Goal: Check status: Check status

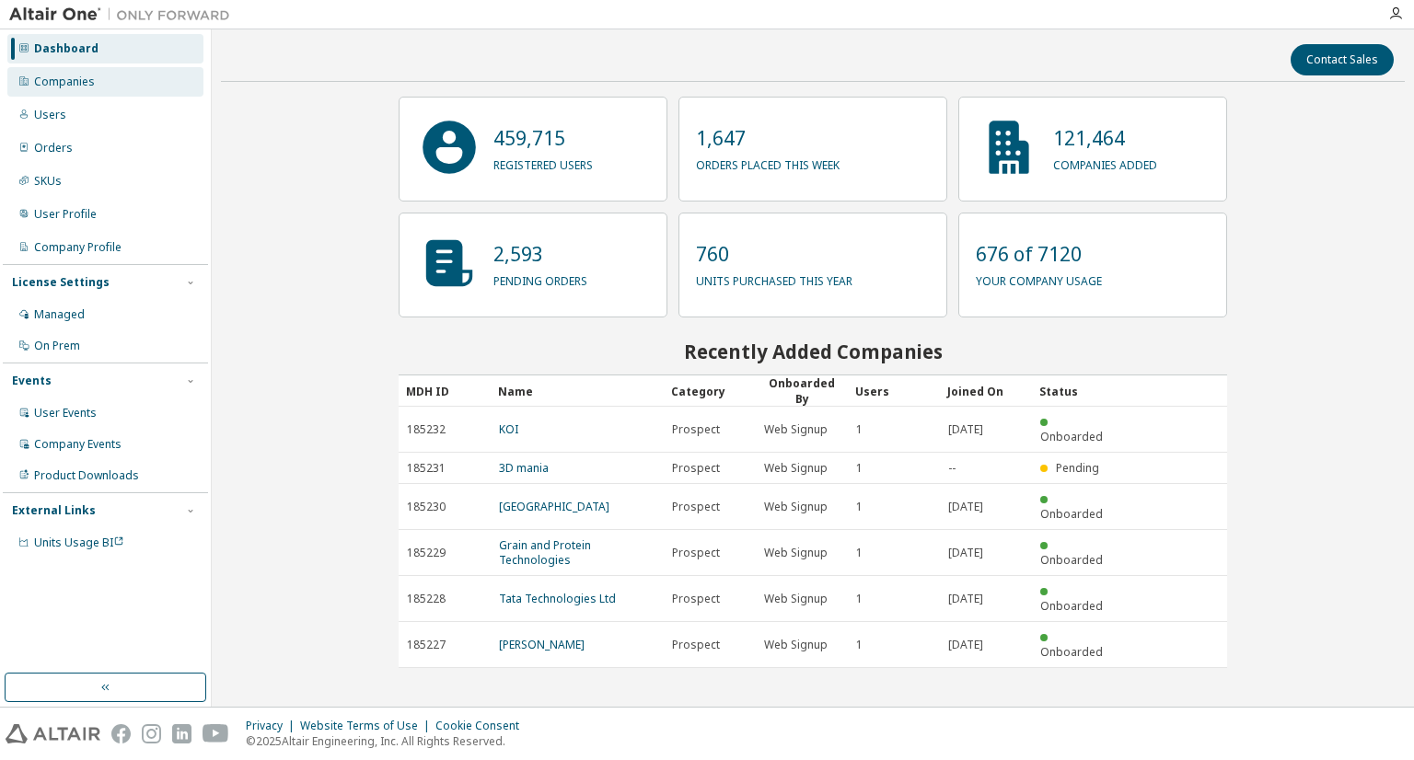
click at [107, 90] on div "Companies" at bounding box center [105, 81] width 196 height 29
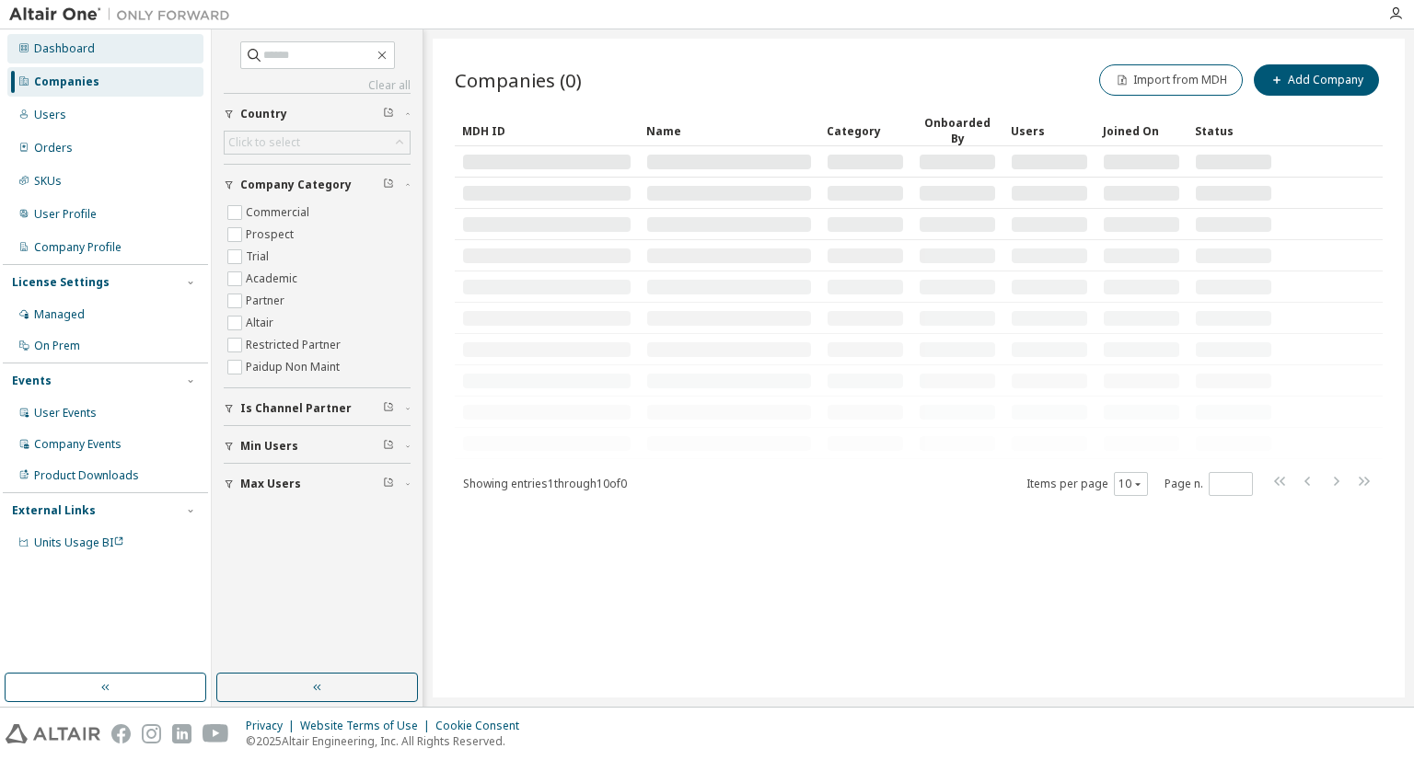
click at [107, 56] on div "Dashboard" at bounding box center [105, 48] width 196 height 29
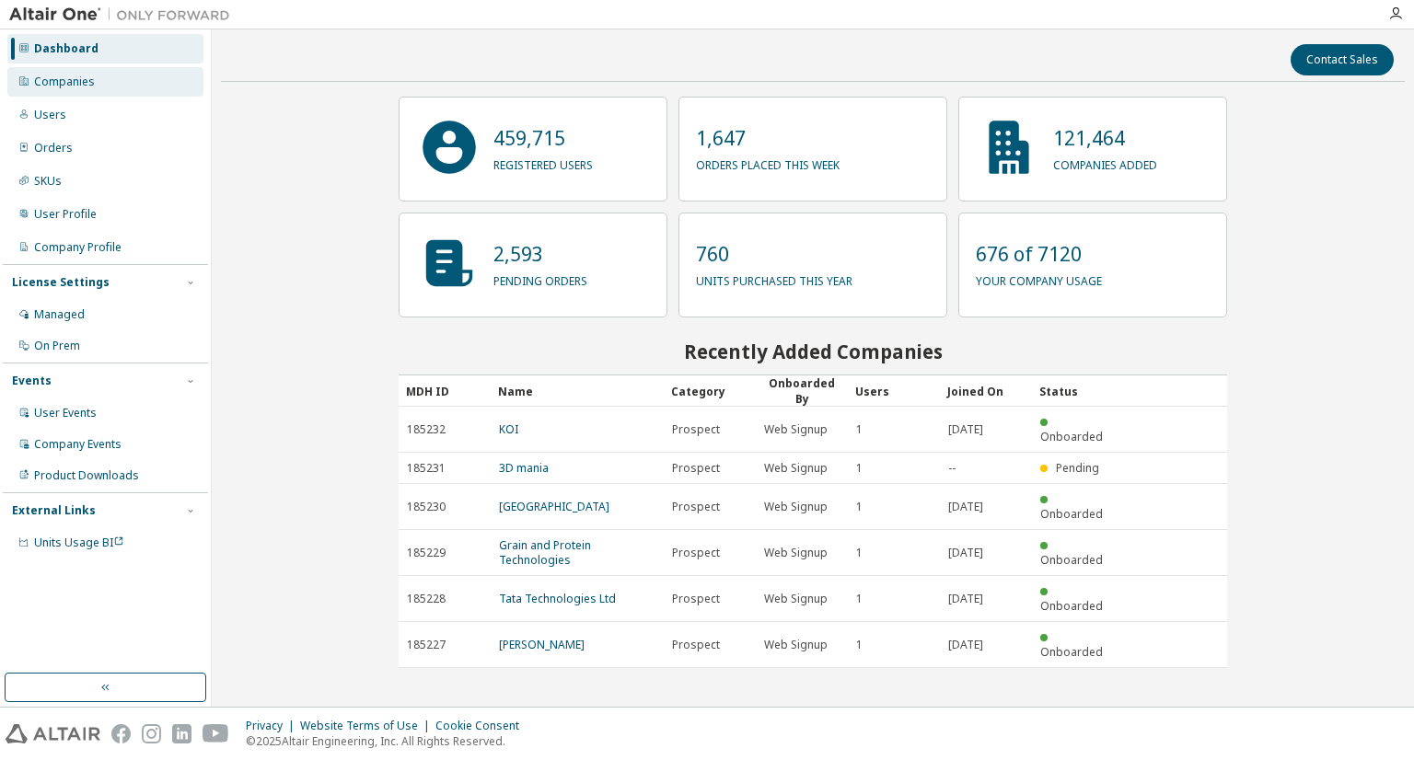
click at [111, 74] on div "Companies" at bounding box center [105, 81] width 196 height 29
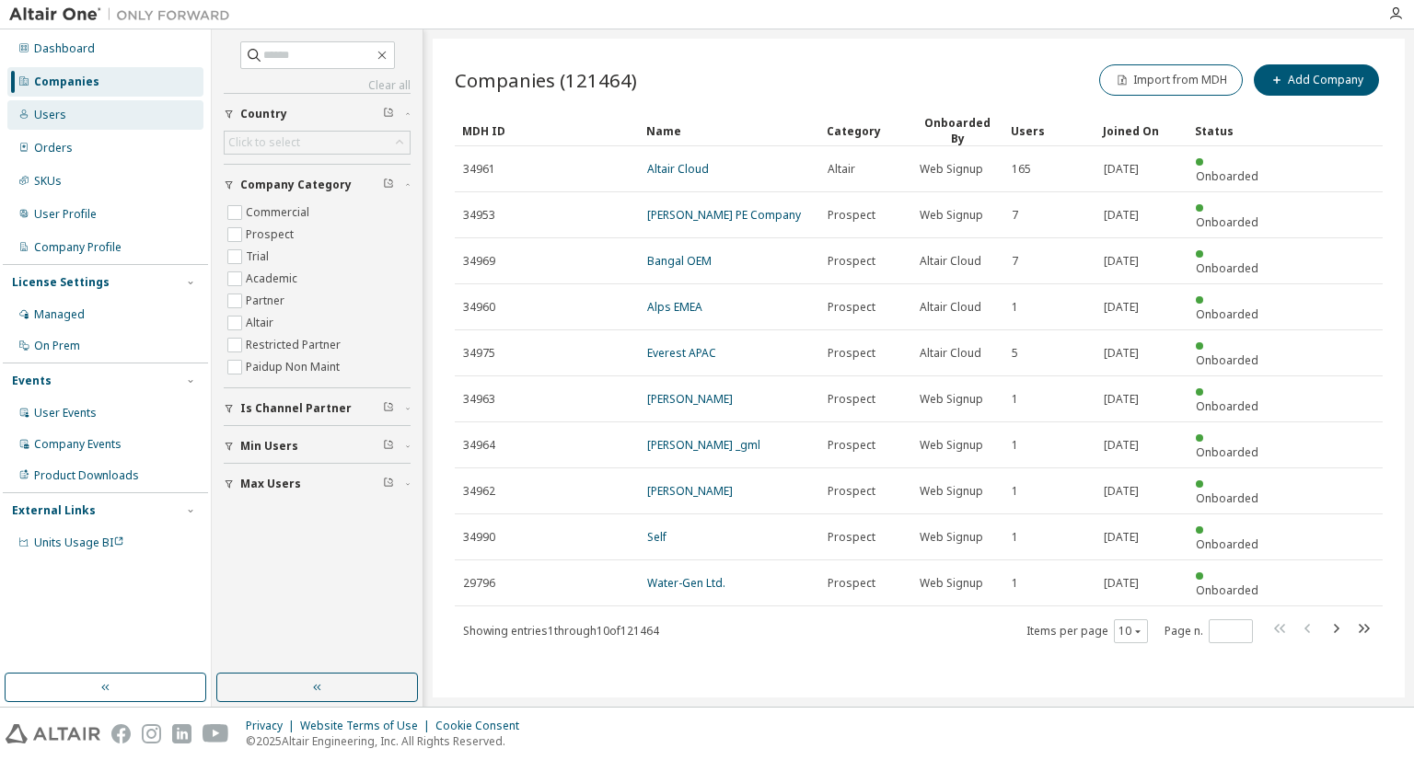
click at [103, 119] on div "Users" at bounding box center [105, 114] width 196 height 29
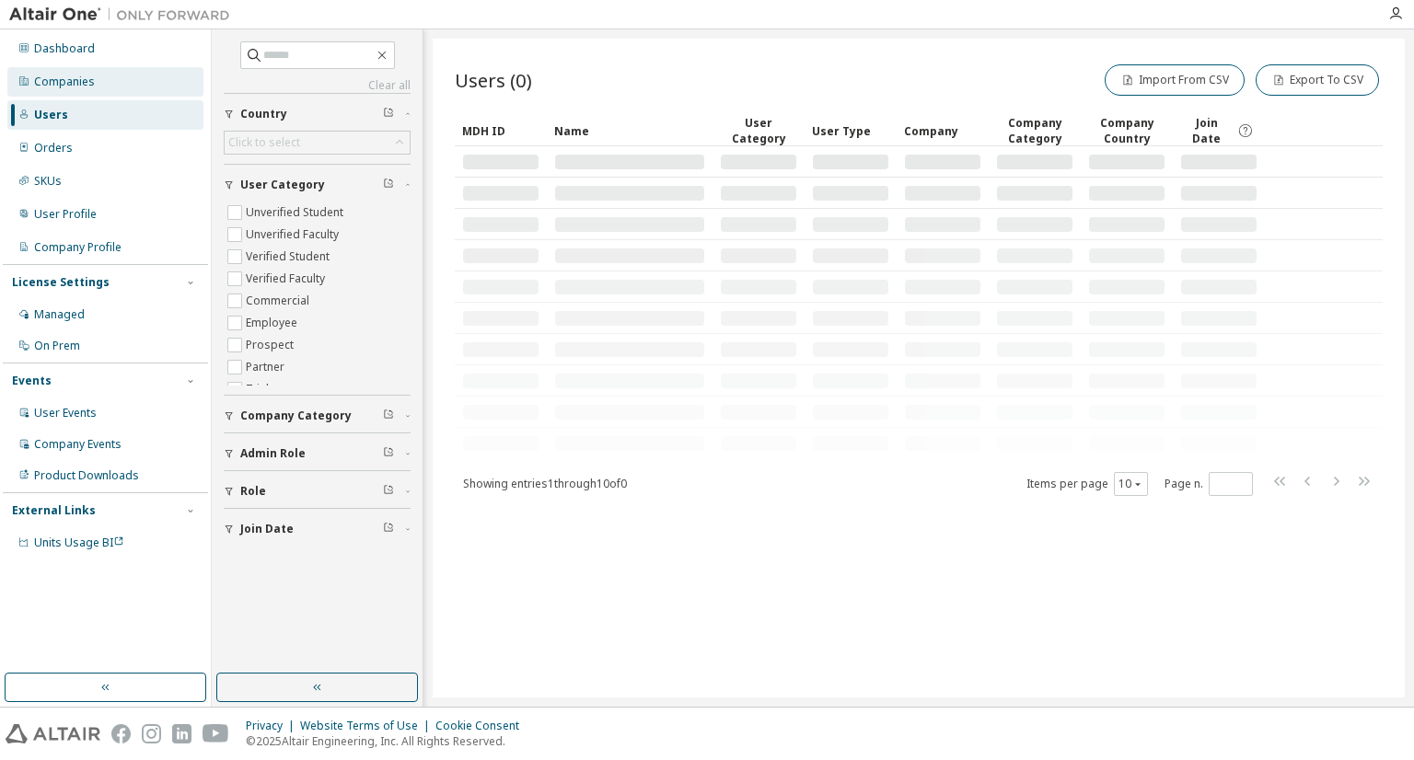
click at [92, 87] on div "Companies" at bounding box center [105, 81] width 196 height 29
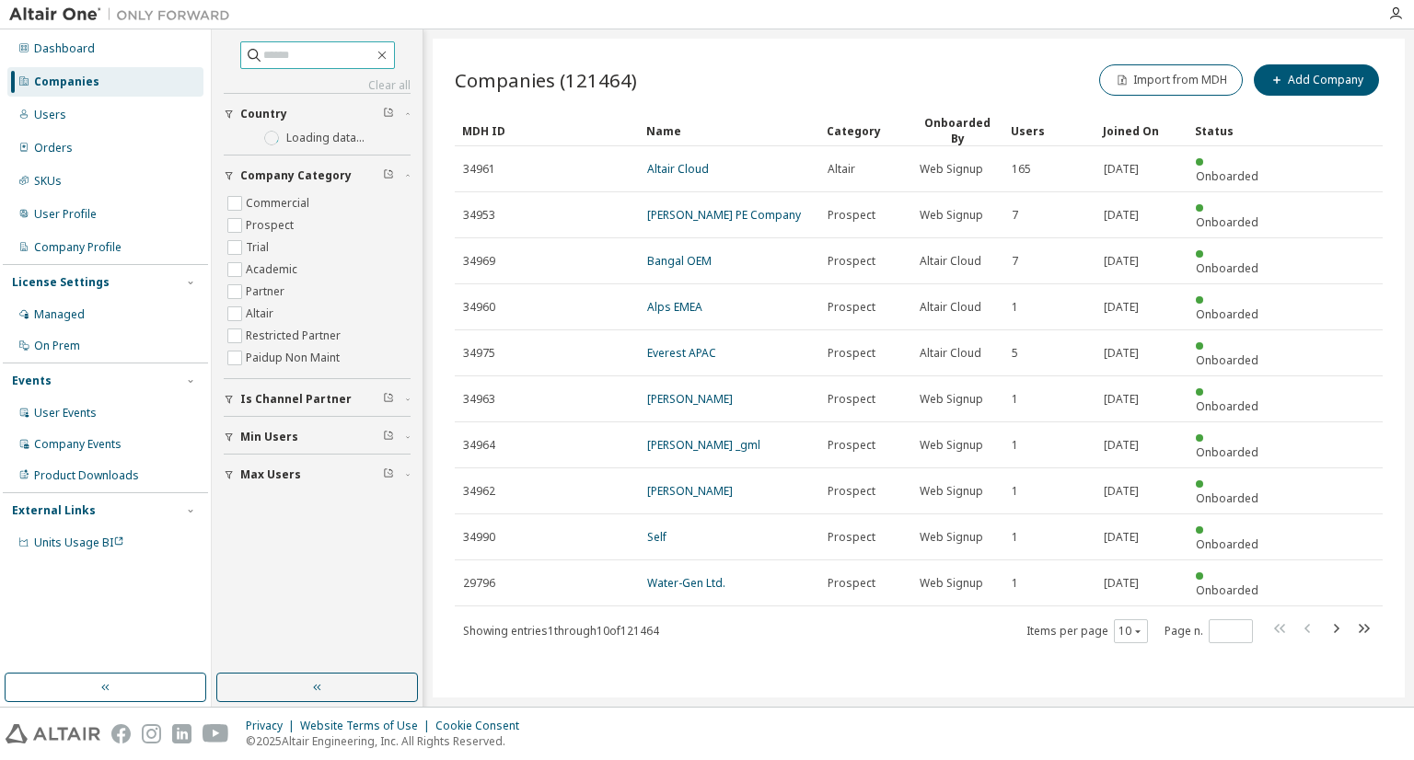
click at [263, 46] on input "text" at bounding box center [318, 55] width 110 height 18
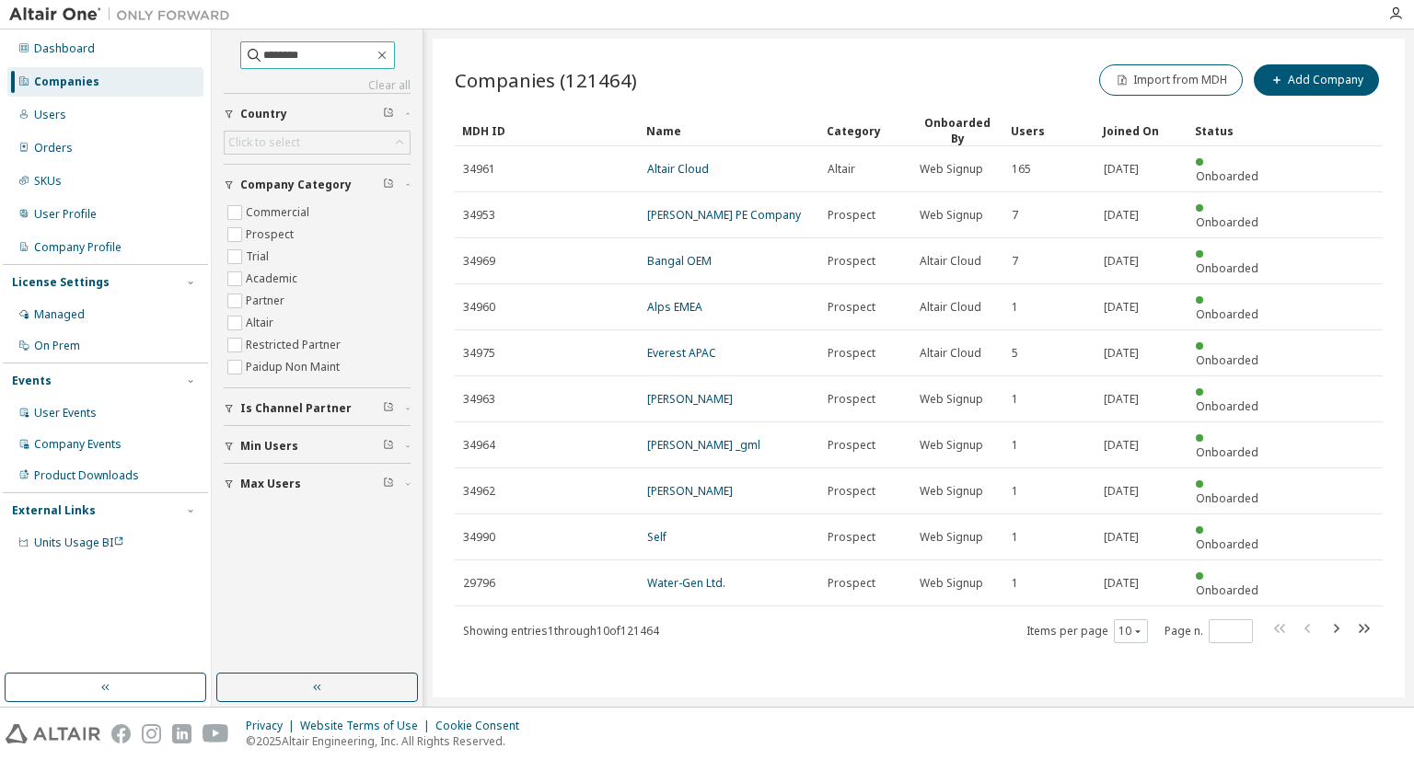
type input "********"
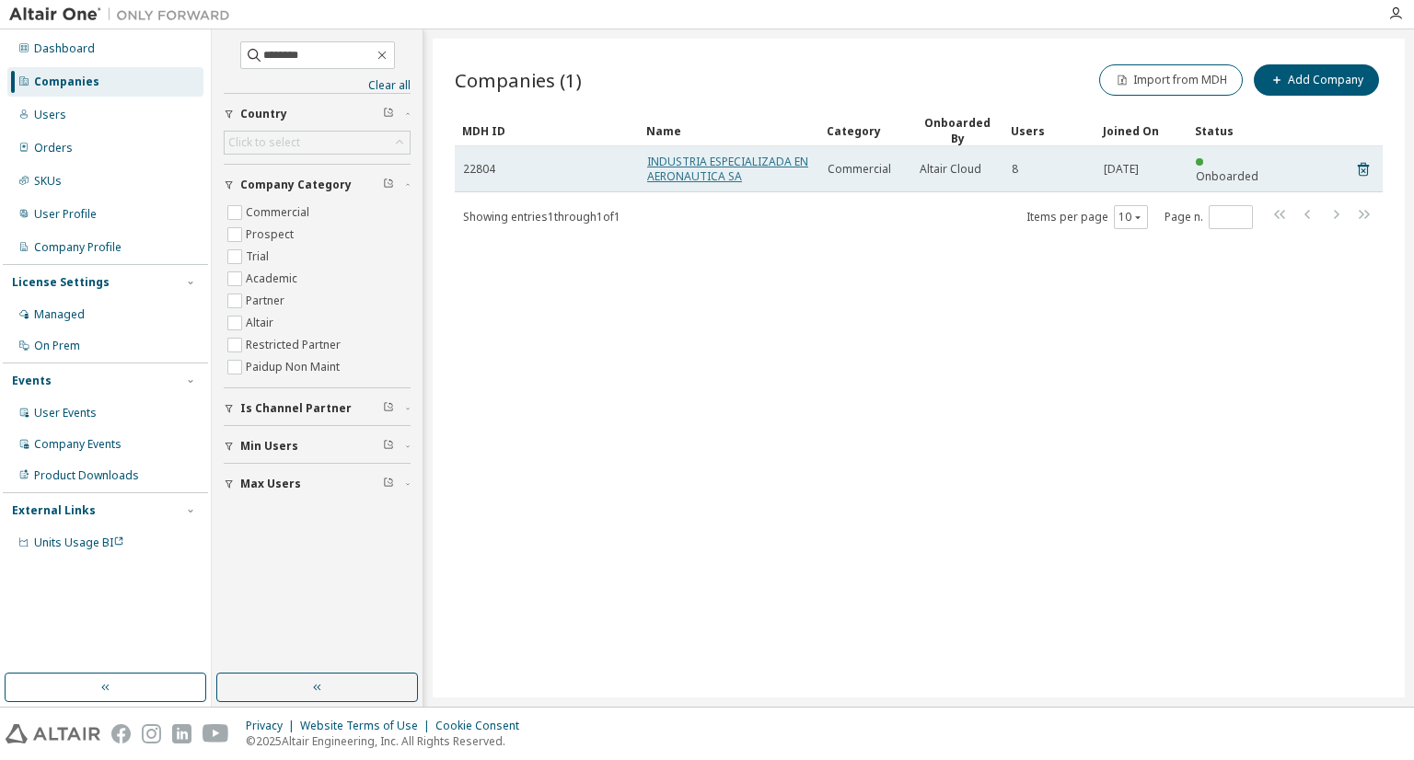
click at [688, 175] on link "INDUSTRIA ESPECIALIZADA EN AERONAUTICA SA" at bounding box center [727, 169] width 161 height 30
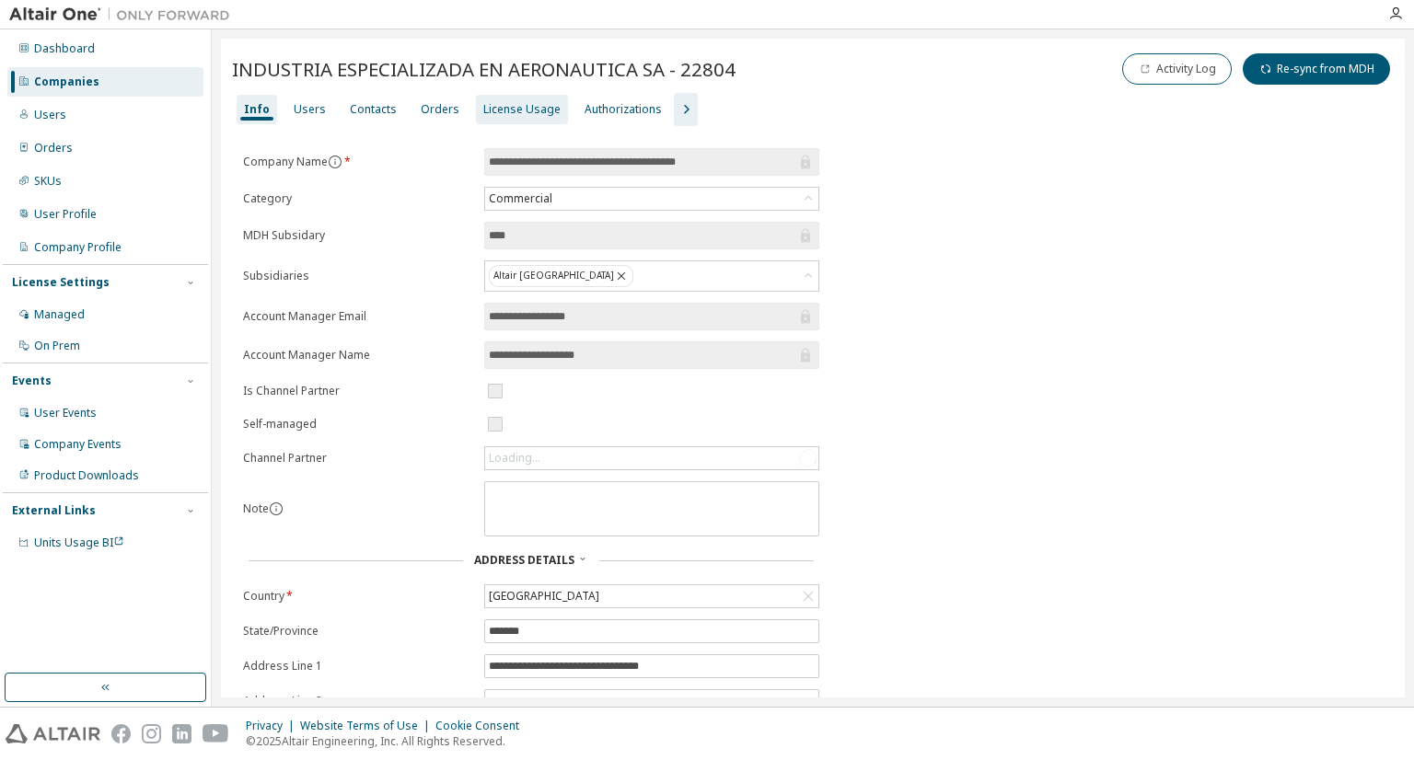
click at [483, 113] on div "License Usage" at bounding box center [521, 109] width 77 height 15
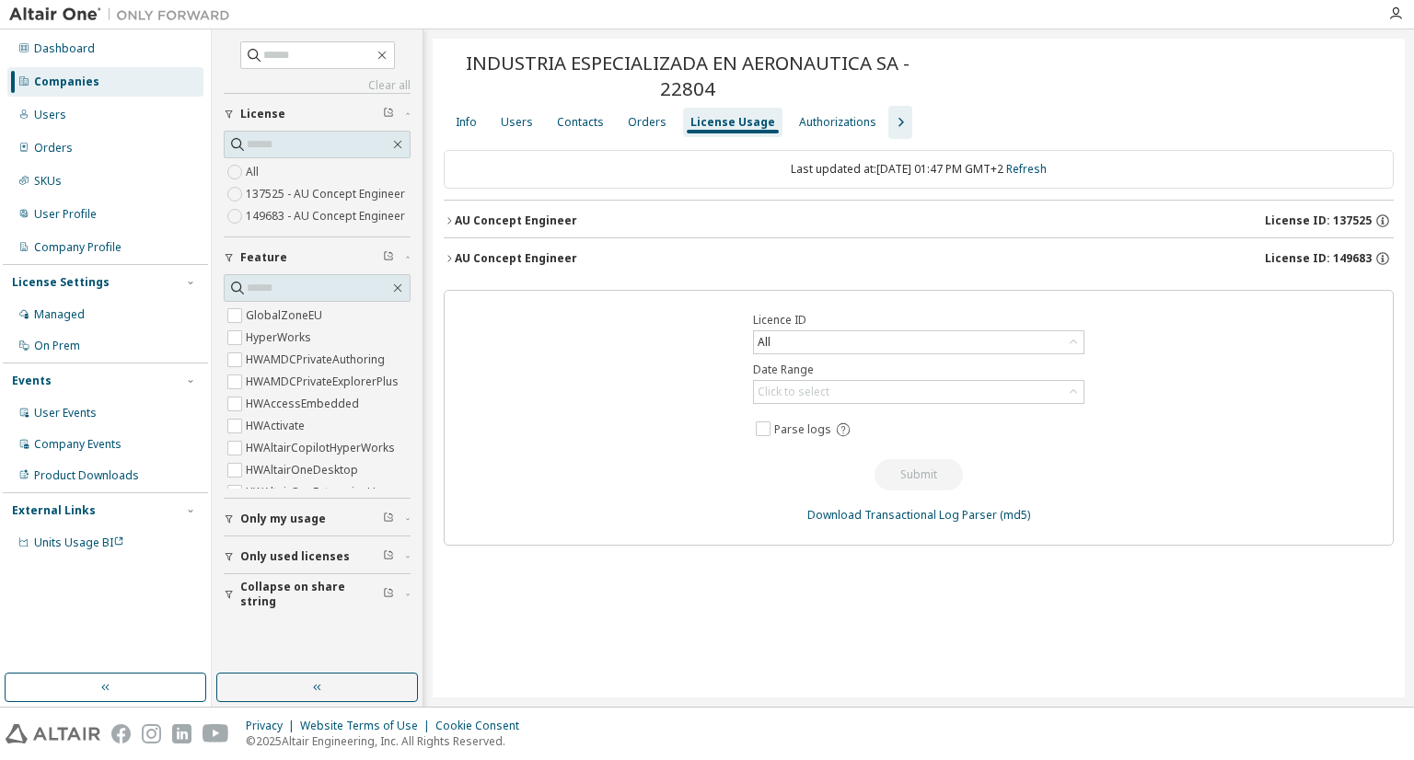
click at [518, 220] on div "AU Concept Engineer" at bounding box center [516, 221] width 122 height 15
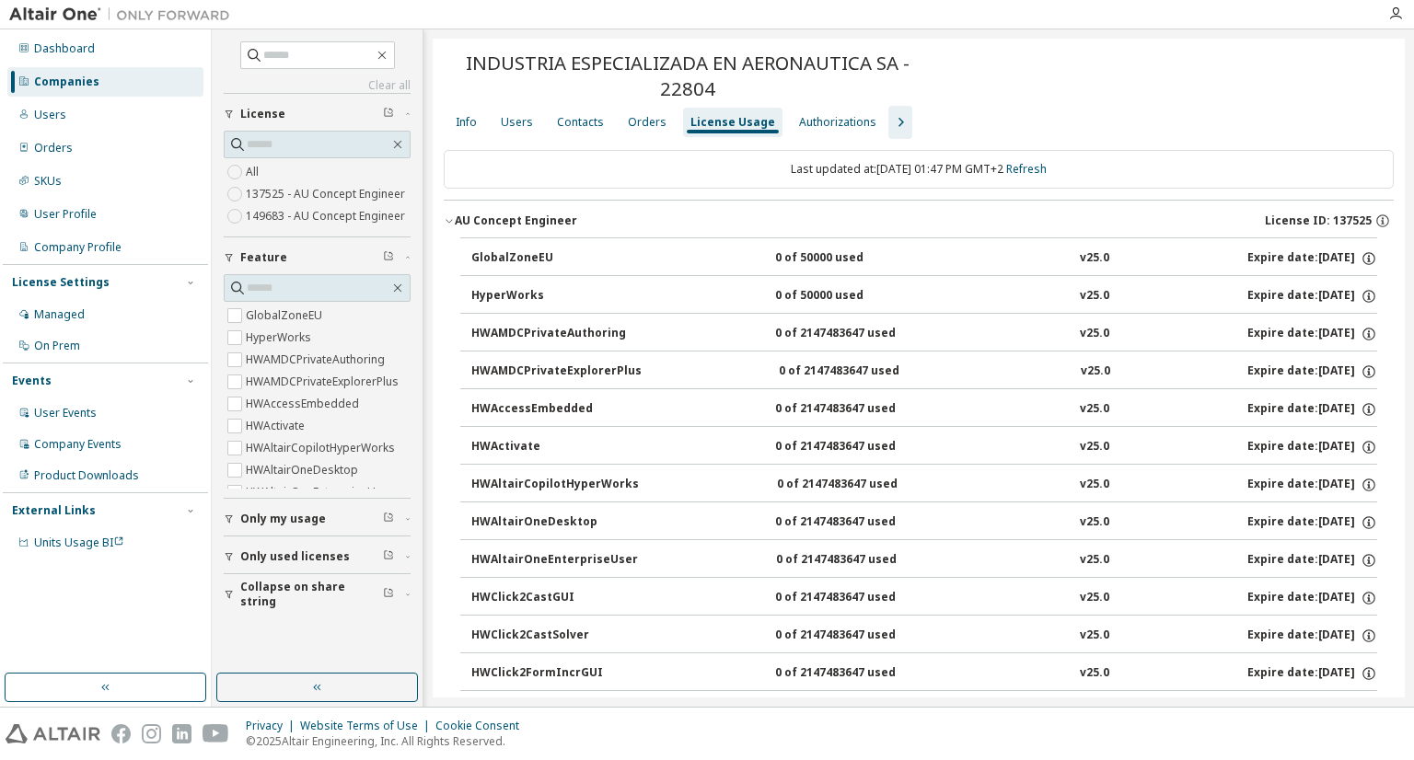
click at [518, 220] on div "AU Concept Engineer" at bounding box center [516, 221] width 122 height 15
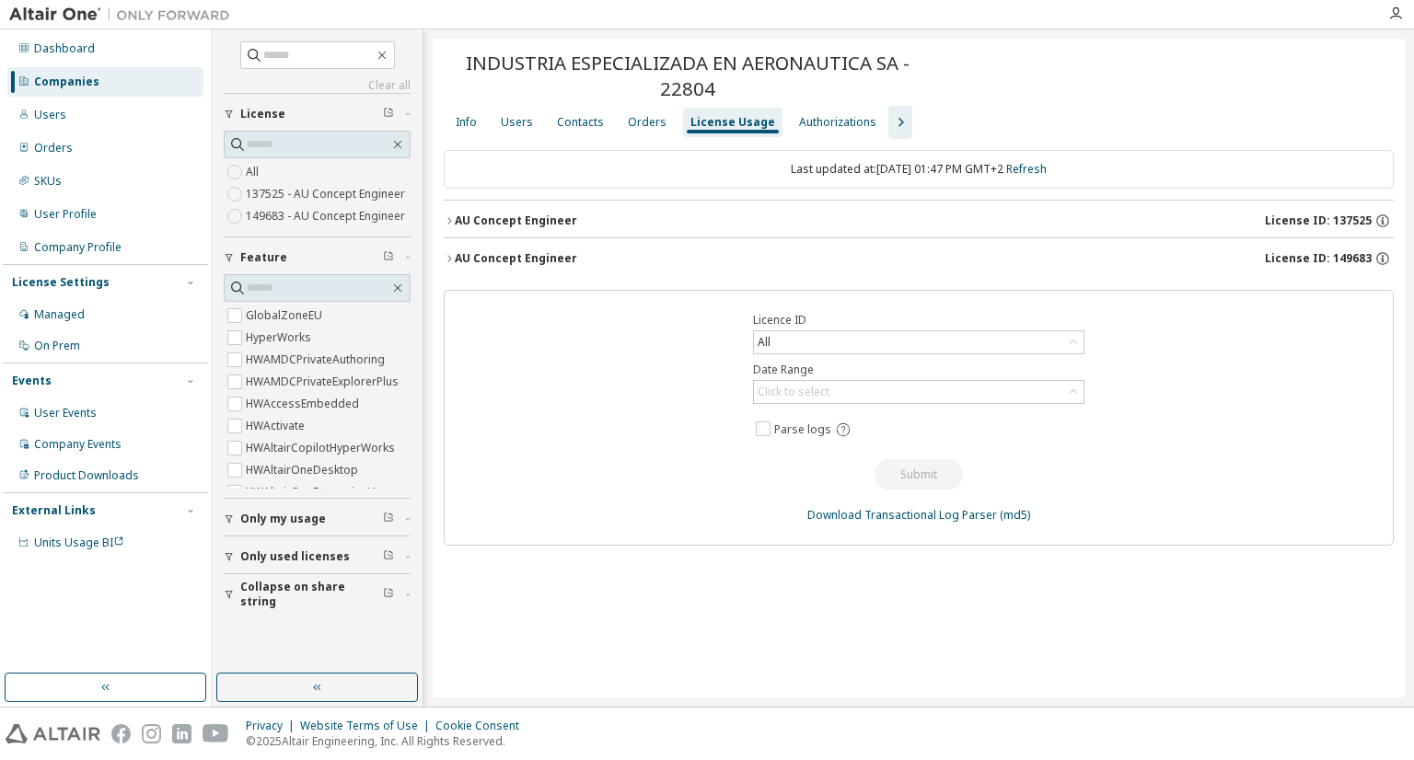
click at [537, 250] on div "AU Concept Engineer License ID: 149683" at bounding box center [924, 258] width 939 height 17
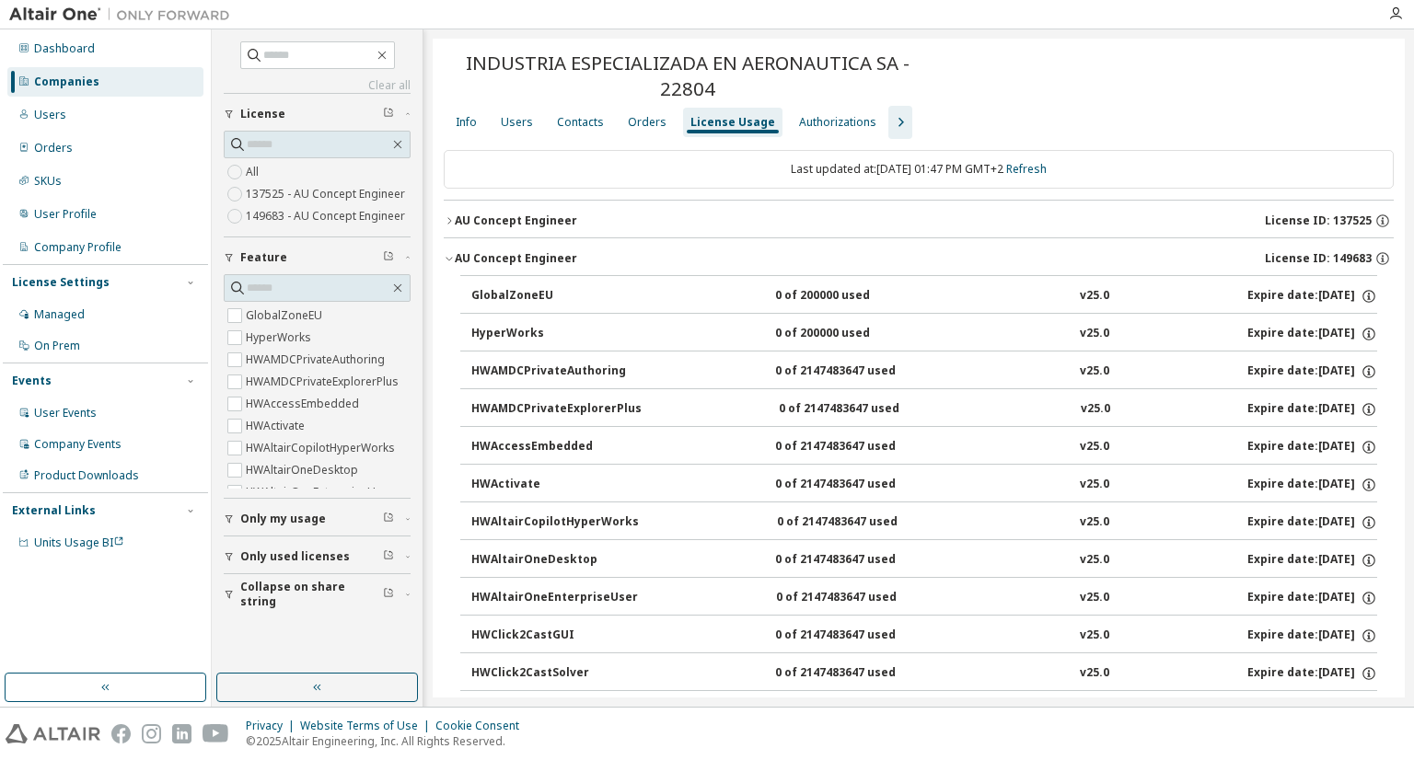
click at [554, 226] on div "AU Concept Engineer" at bounding box center [516, 221] width 122 height 15
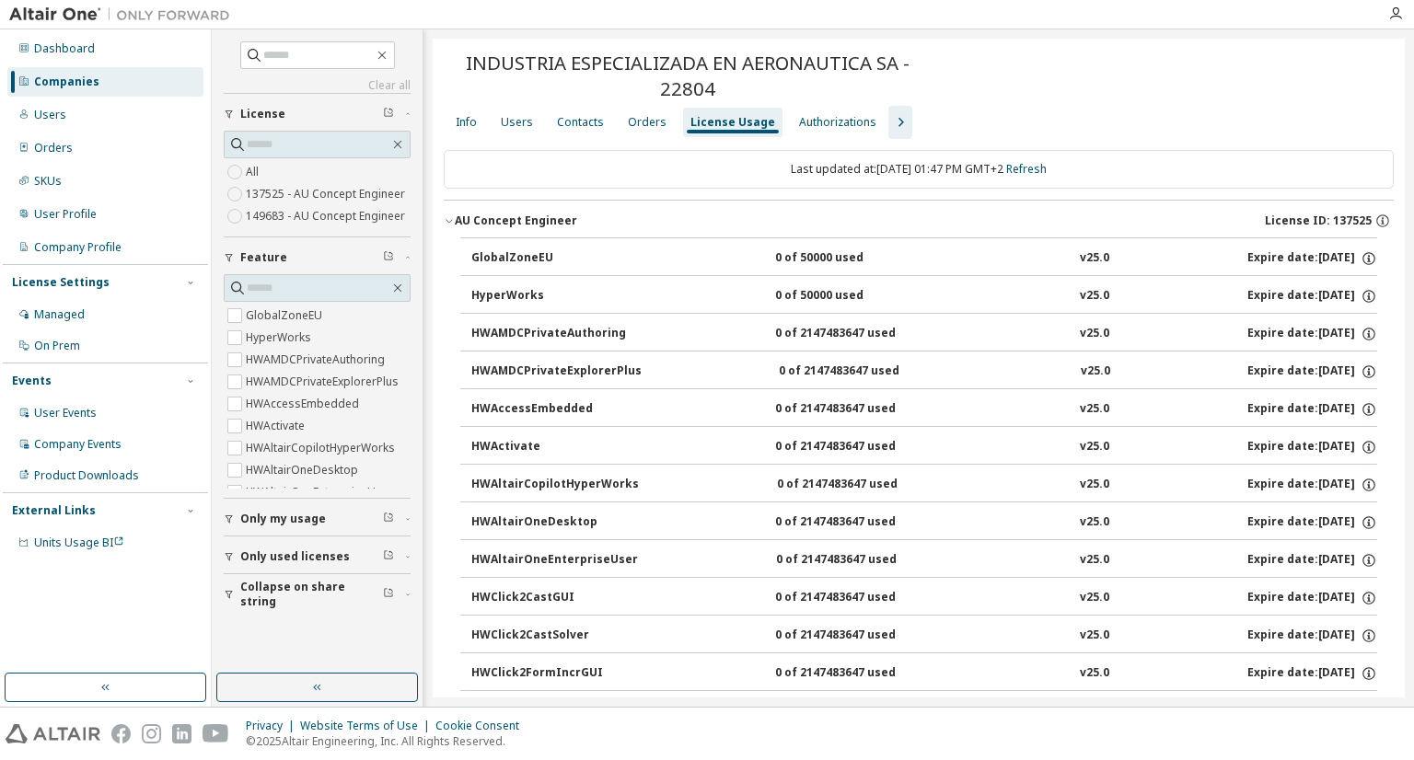
click at [554, 226] on div "AU Concept Engineer License ID: 137525" at bounding box center [924, 221] width 939 height 17
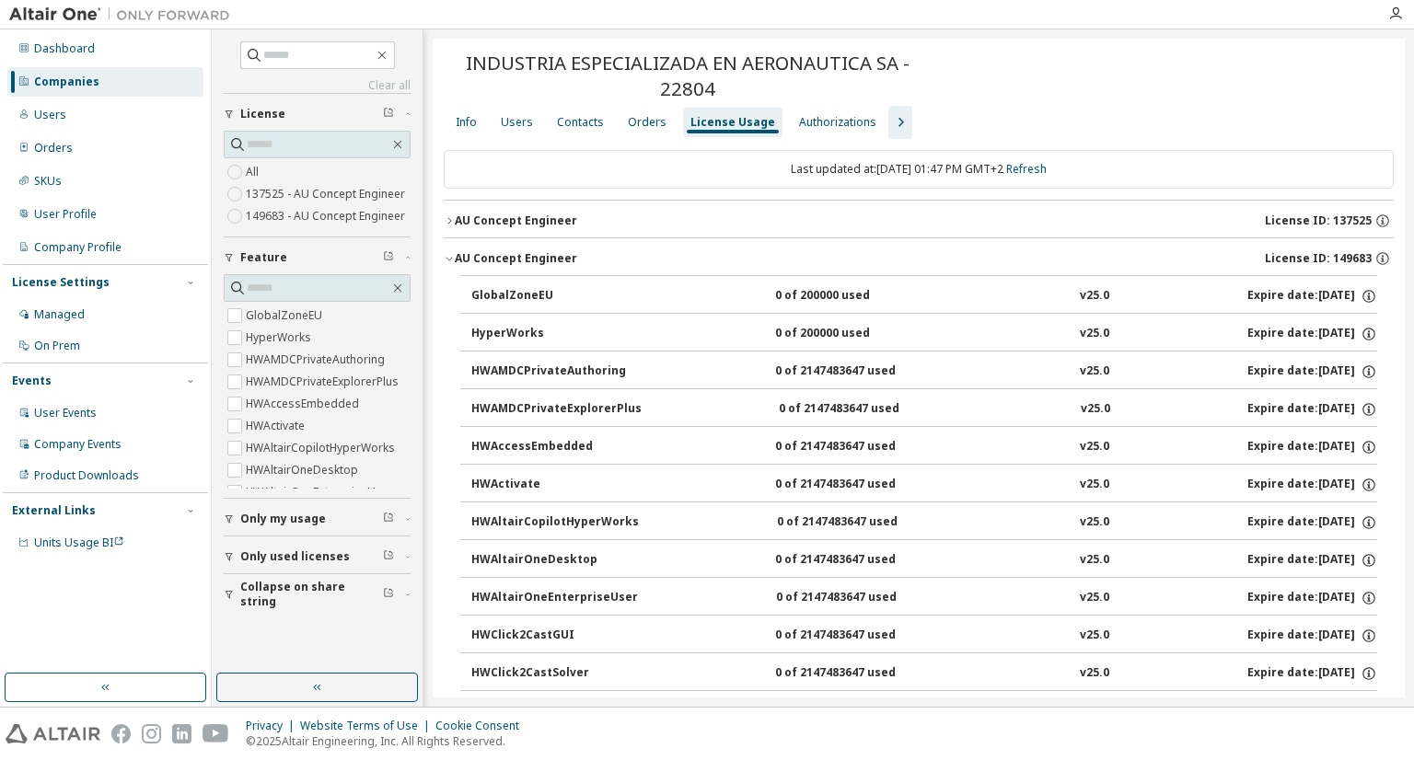
click at [563, 262] on div "AU Concept Engineer" at bounding box center [516, 258] width 122 height 15
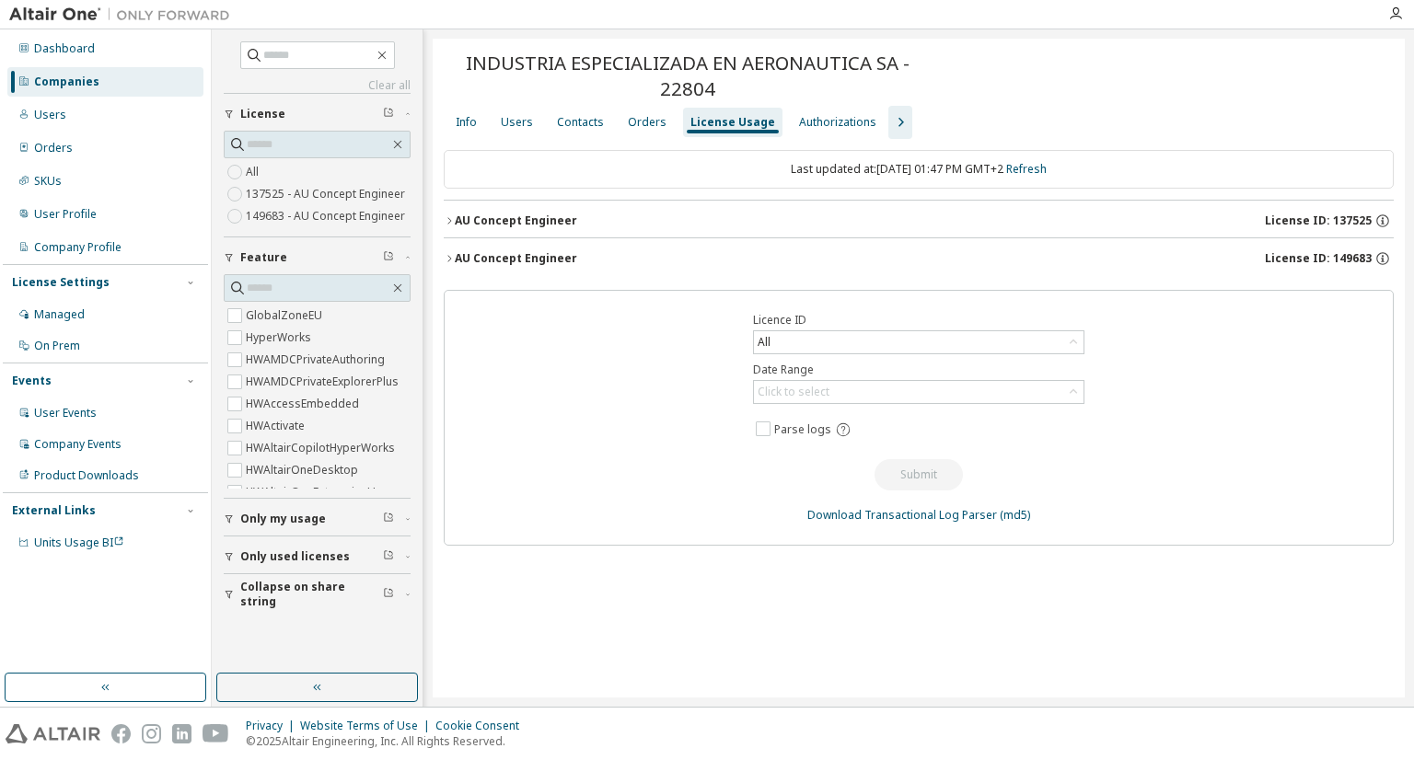
click at [563, 262] on div "AU Concept Engineer" at bounding box center [516, 258] width 122 height 15
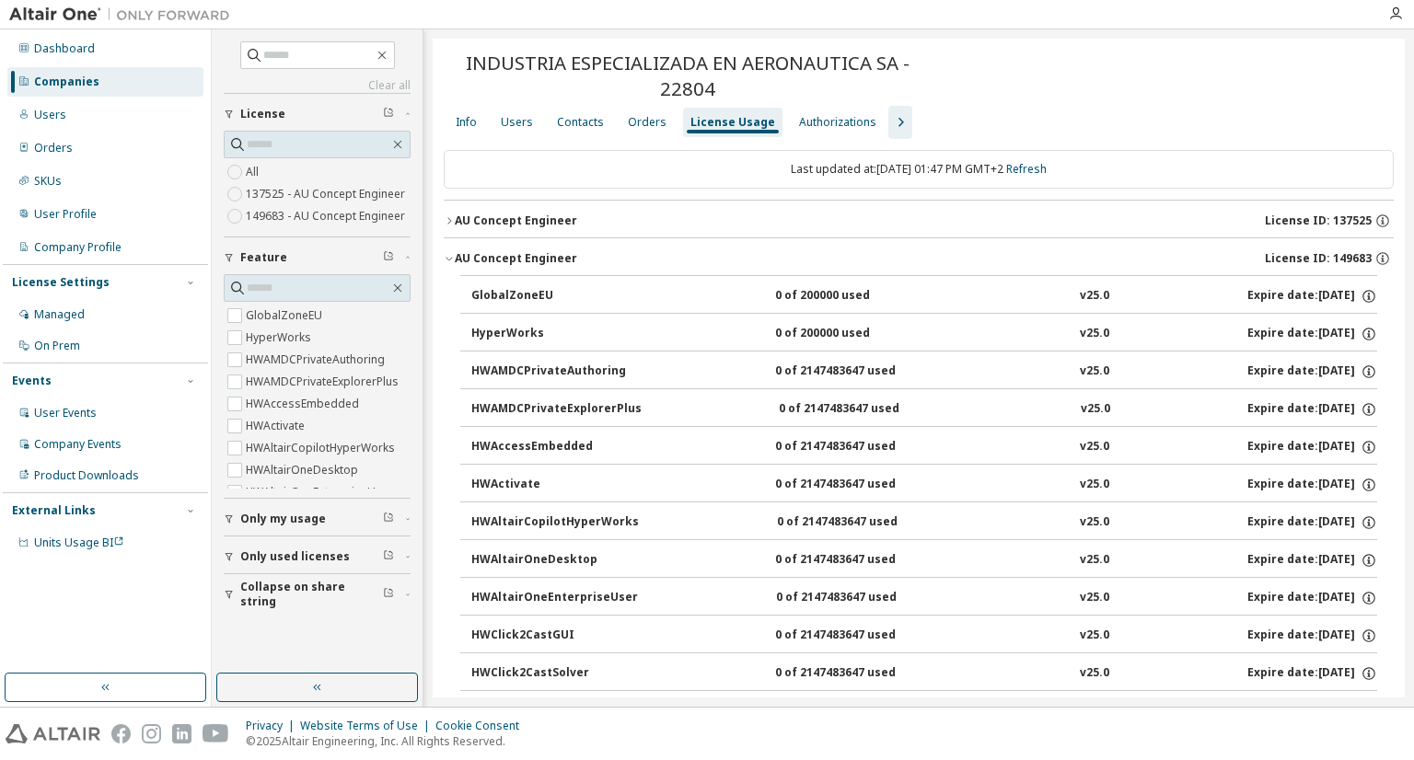
click at [490, 262] on div "AU Concept Engineer" at bounding box center [516, 258] width 122 height 15
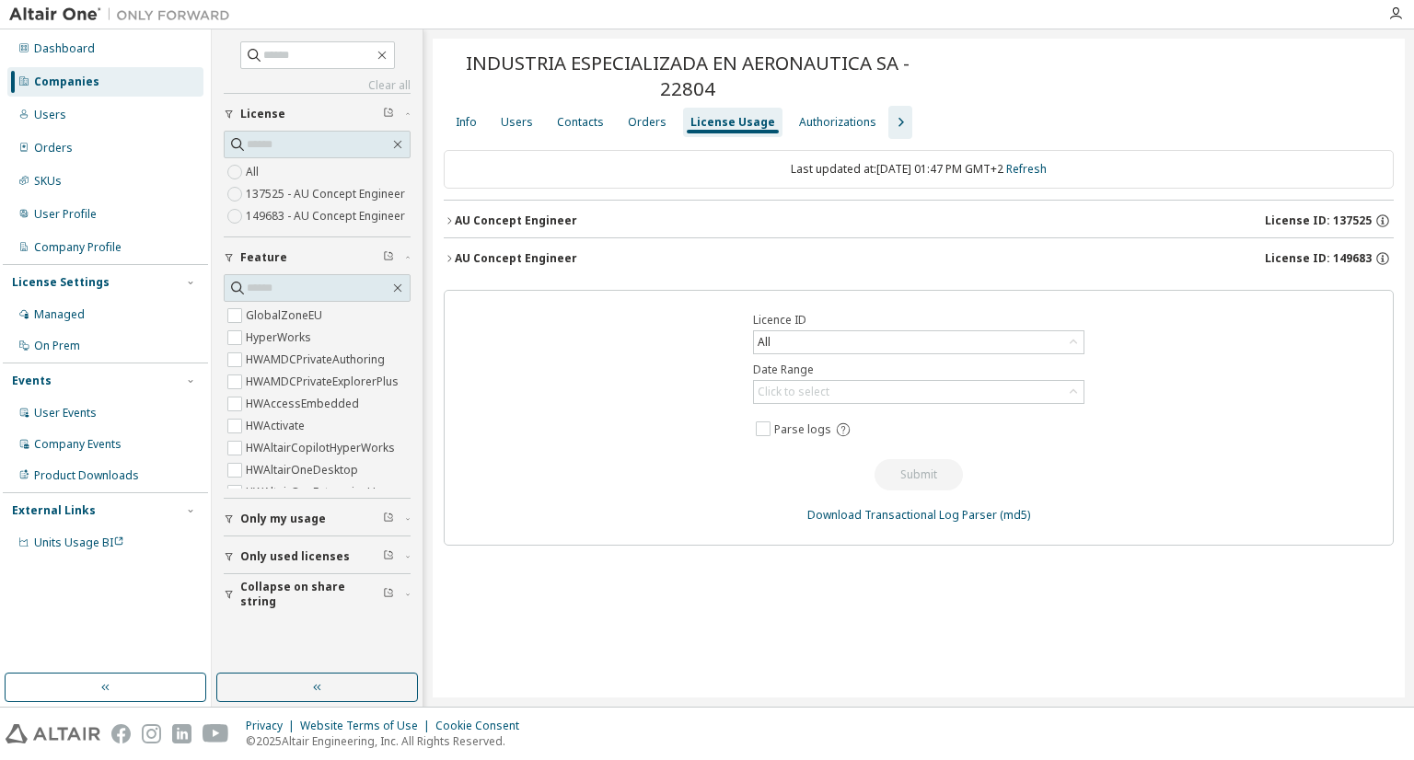
click at [524, 209] on button "AU Concept Engineer License ID: 137525" at bounding box center [919, 221] width 950 height 40
